Goal: Task Accomplishment & Management: Use online tool/utility

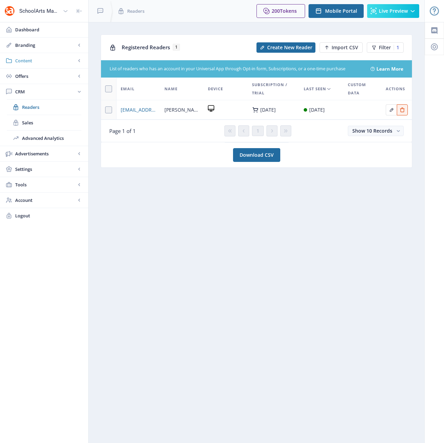
click at [26, 63] on span "Content" at bounding box center [45, 60] width 61 height 7
click at [34, 93] on span "Collections" at bounding box center [51, 91] width 59 height 7
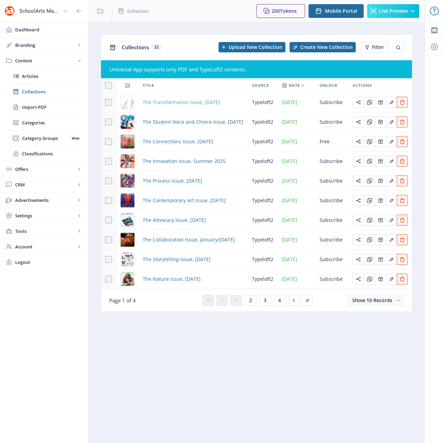
click at [187, 100] on span "The Transformation Issue, [DATE]" at bounding box center [182, 102] width 78 height 8
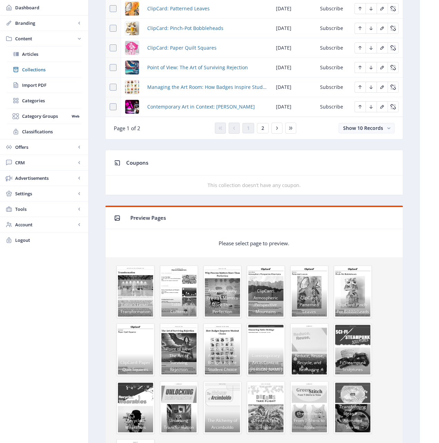
scroll to position [253, 0]
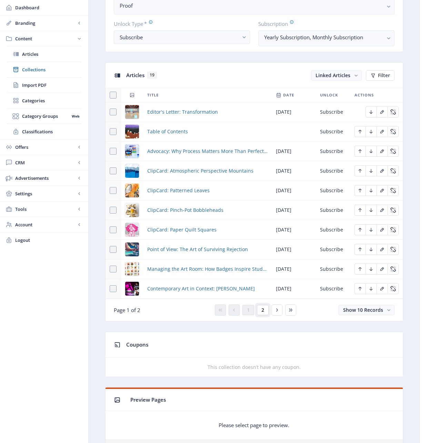
click at [261, 310] on span "2" at bounding box center [262, 310] width 3 height 6
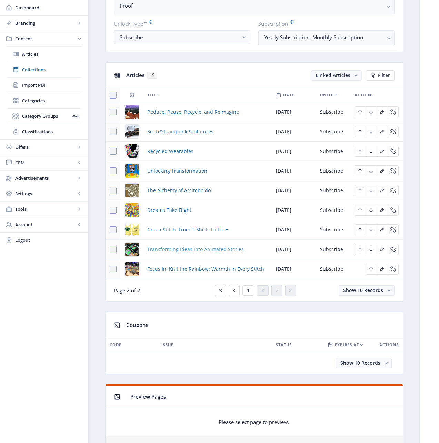
click at [179, 251] on span "Transforming Ideas into Animated Stories" at bounding box center [195, 249] width 97 height 8
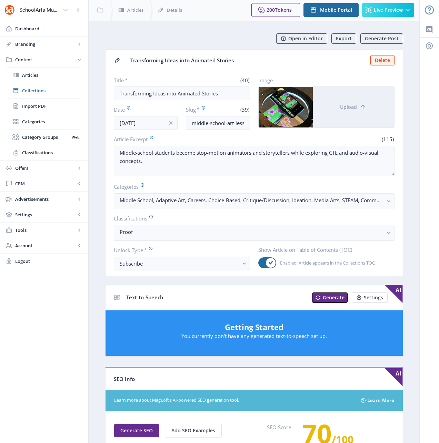
scroll to position [1, 0]
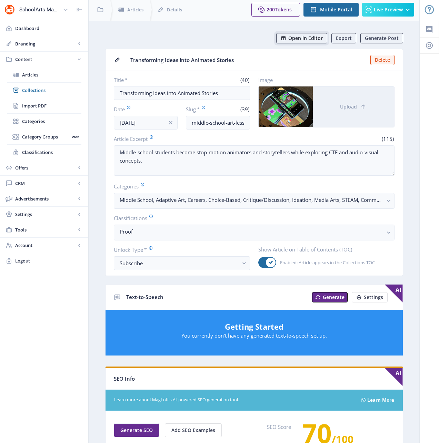
click at [311, 37] on span "Open in Editor" at bounding box center [305, 39] width 34 height 6
